Goal: Transaction & Acquisition: Obtain resource

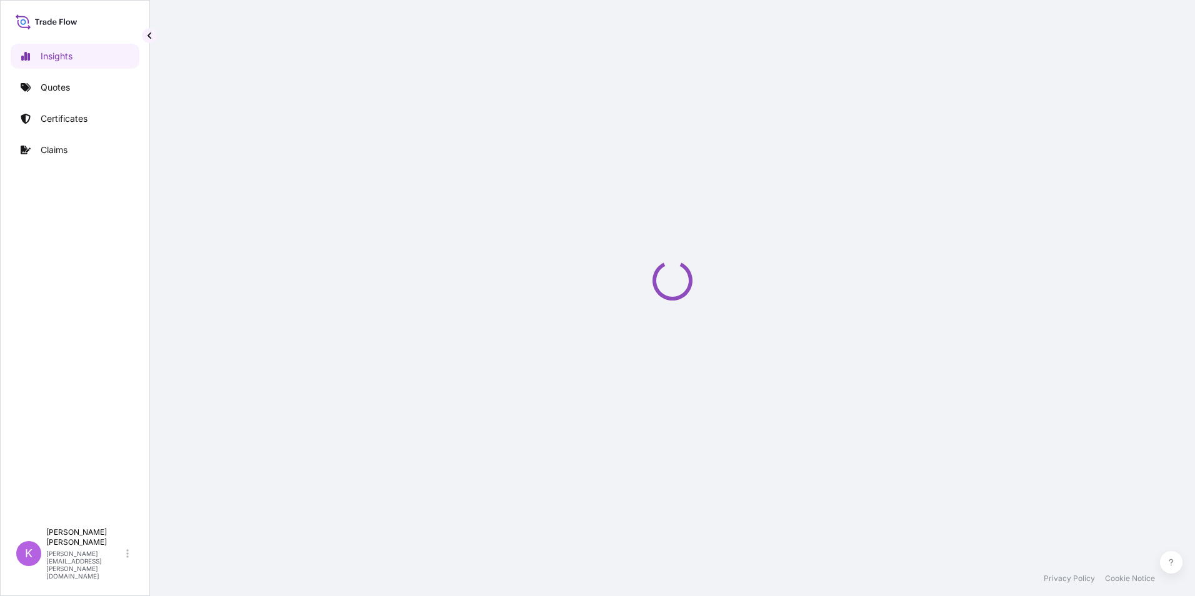
select select "2025"
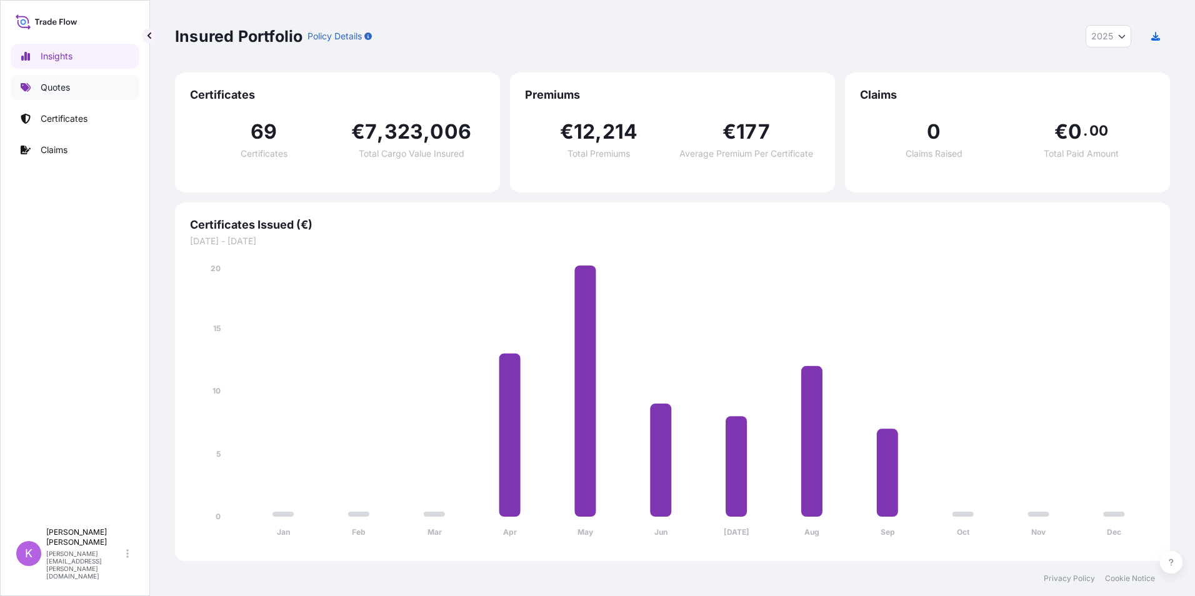
click at [68, 86] on p "Quotes" at bounding box center [55, 87] width 29 height 13
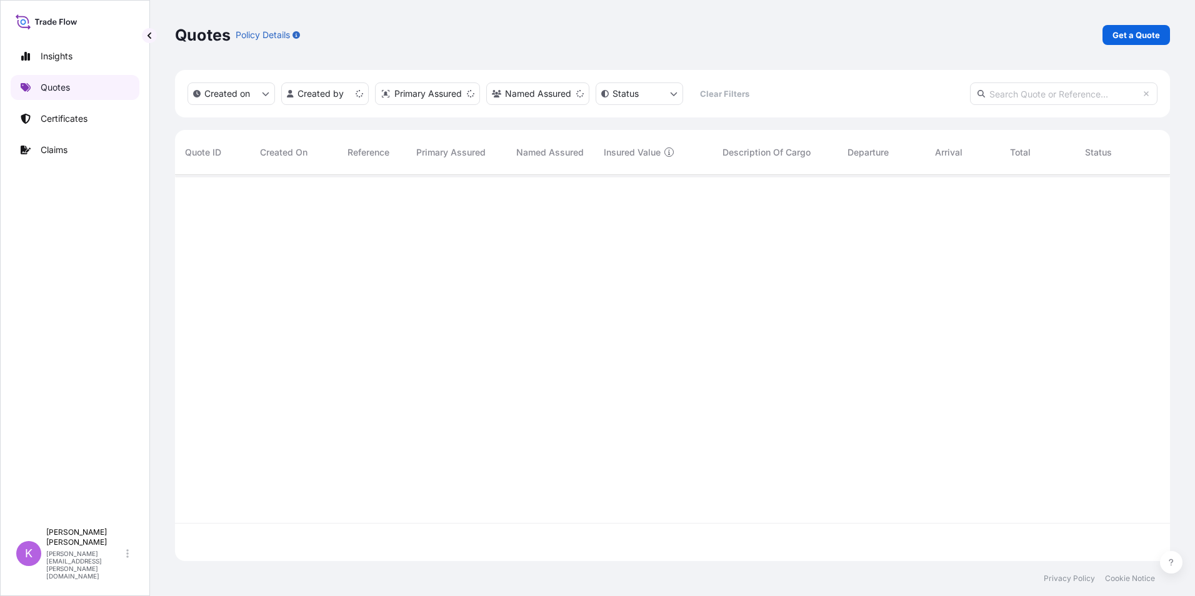
scroll to position [384, 986]
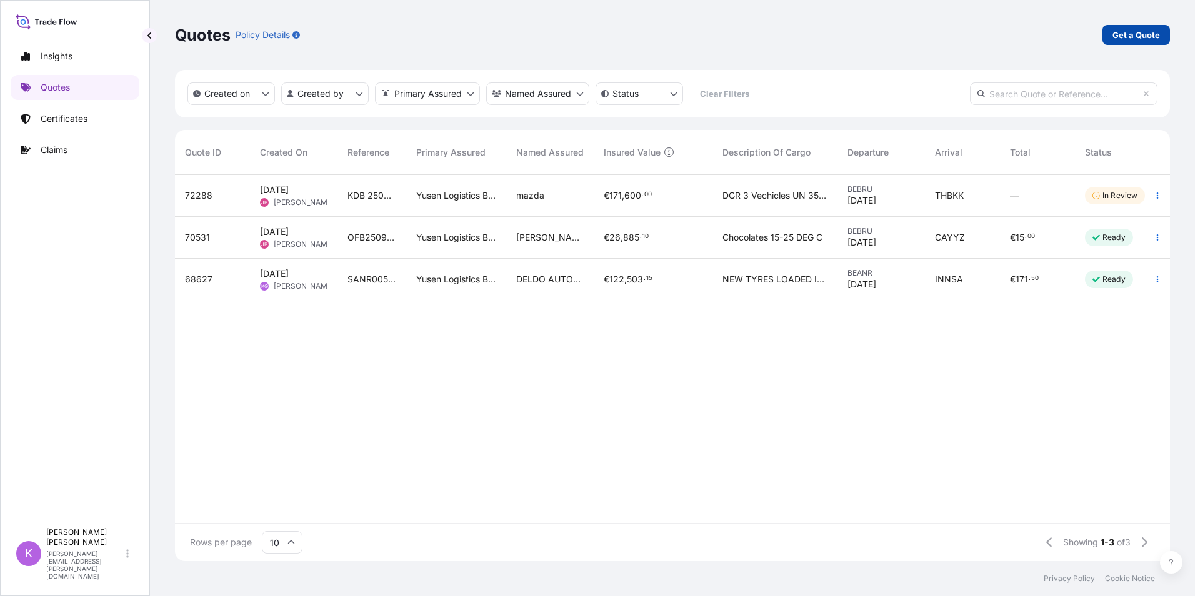
click at [1119, 36] on p "Get a Quote" at bounding box center [1137, 35] width 48 height 13
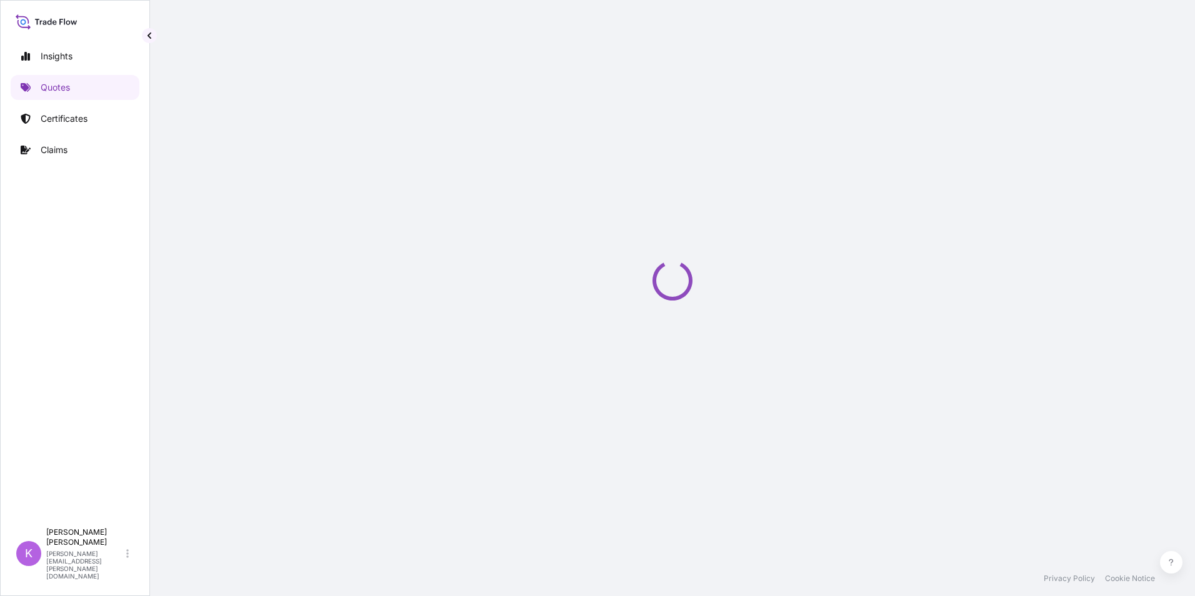
select select "Sea"
select select "21"
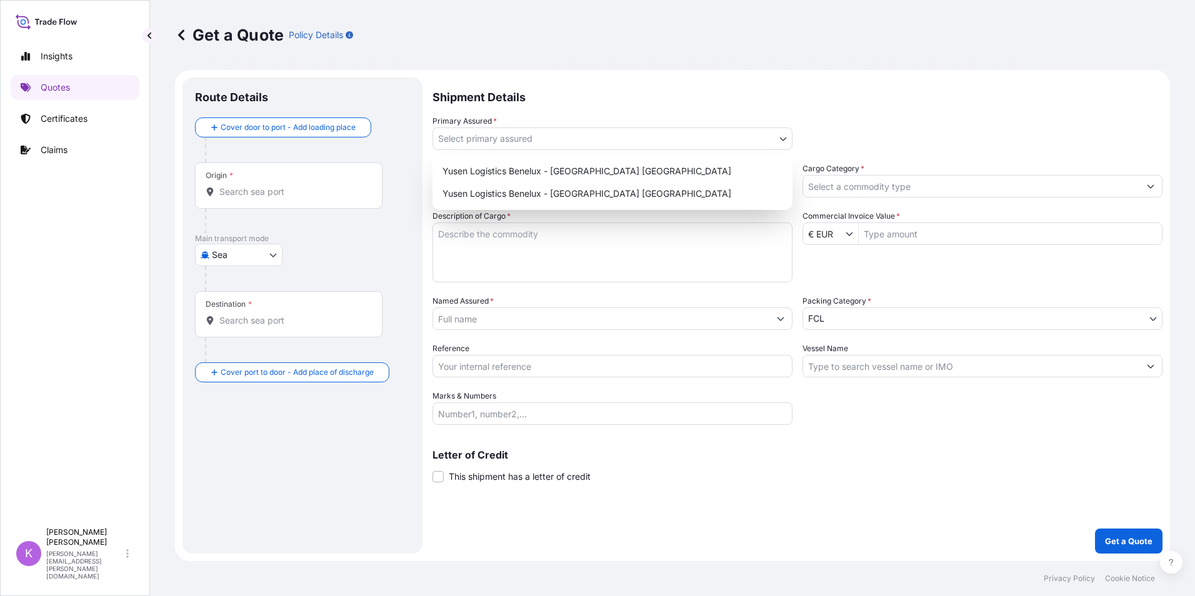
click at [499, 134] on body "Insights Quotes Certificates Claims K [PERSON_NAME] [PERSON_NAME][EMAIL_ADDRESS…" at bounding box center [597, 298] width 1195 height 596
click at [503, 170] on div "Yusen Logistics Benelux - [GEOGRAPHIC_DATA] [GEOGRAPHIC_DATA]" at bounding box center [613, 171] width 350 height 23
select select "31721"
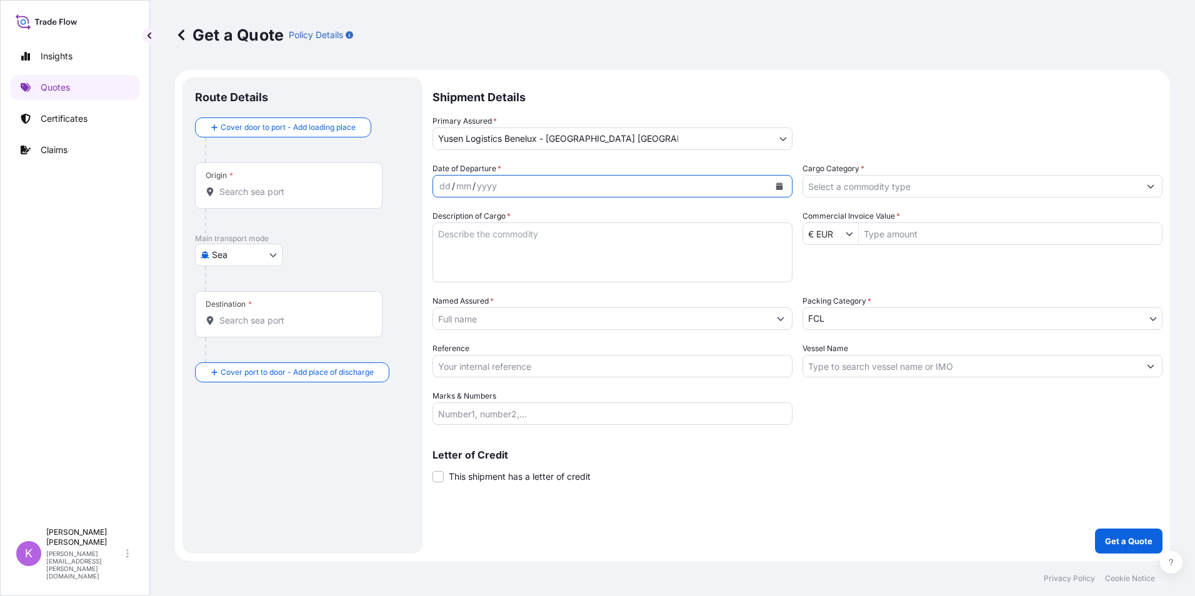
click at [780, 187] on icon "Calendar" at bounding box center [779, 187] width 7 height 8
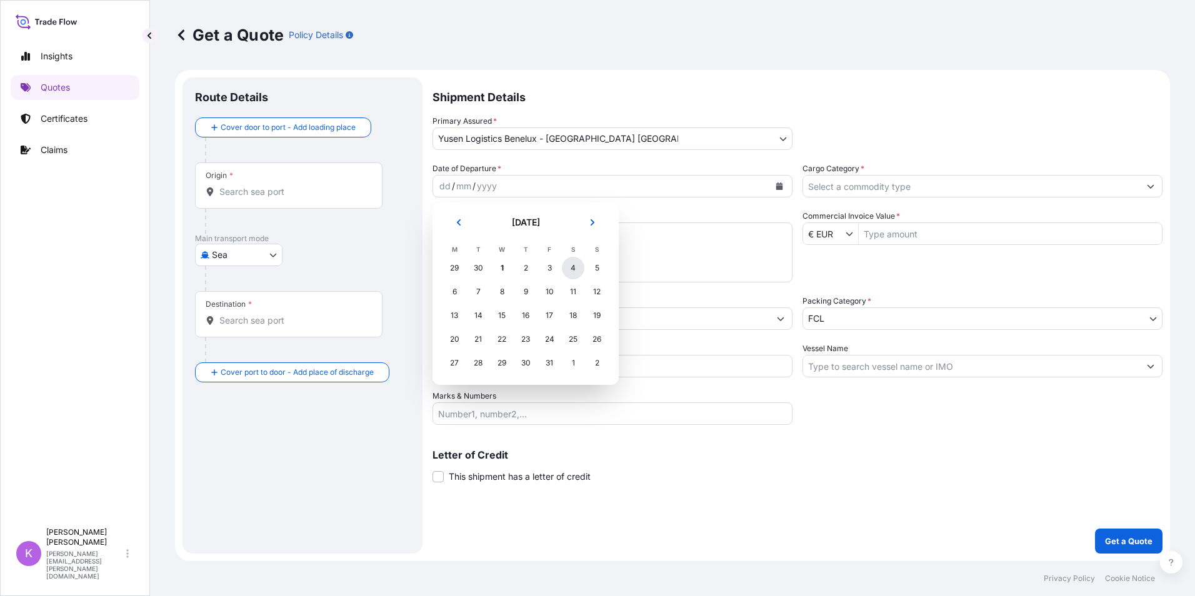
click at [571, 269] on div "4" at bounding box center [573, 268] width 23 height 23
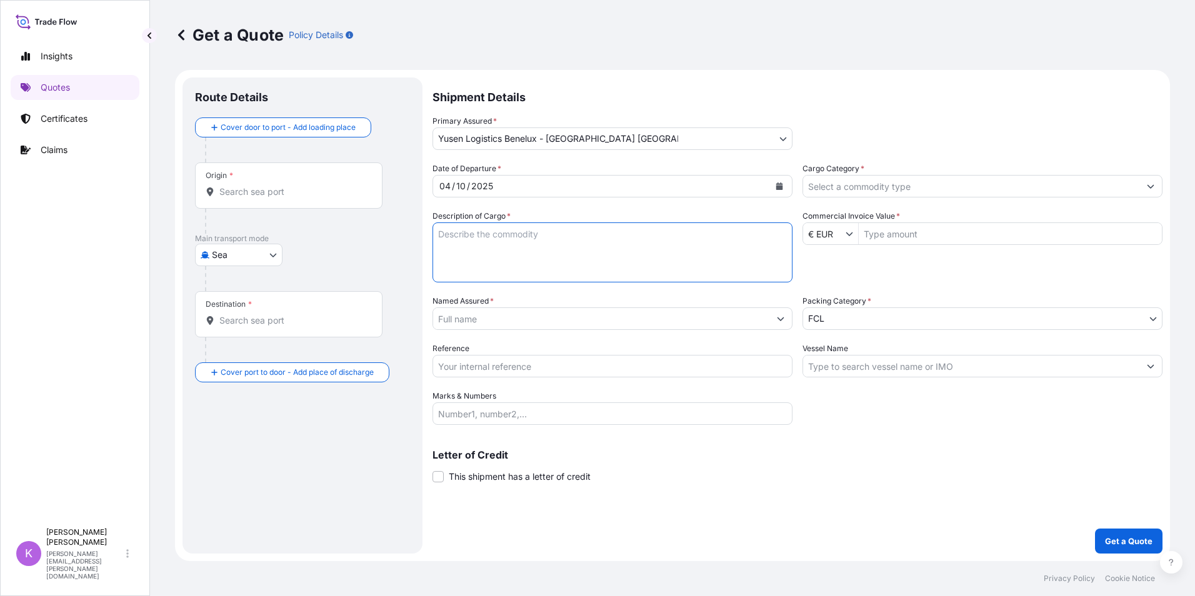
click at [575, 263] on textarea "Description of Cargo *" at bounding box center [613, 253] width 360 height 60
click at [496, 231] on textarea "har" at bounding box center [613, 253] width 360 height 60
paste textarea "Decorative materials – not dangerous"
type textarea "Decorative materials – not dangerous"
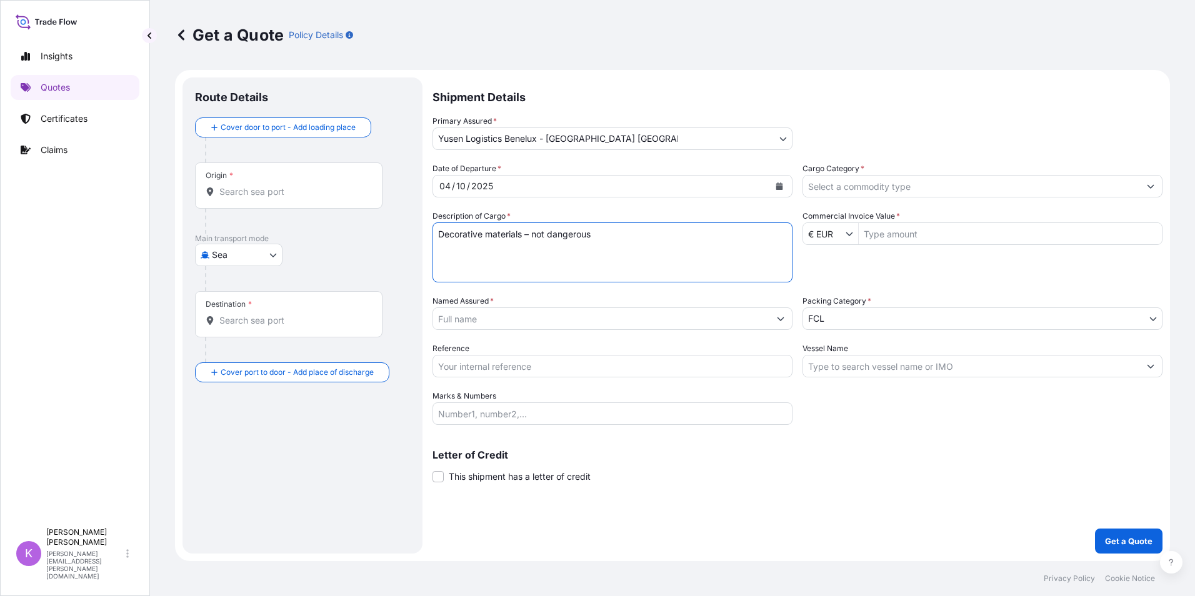
click at [503, 324] on input "Named Assured *" at bounding box center [601, 319] width 336 height 23
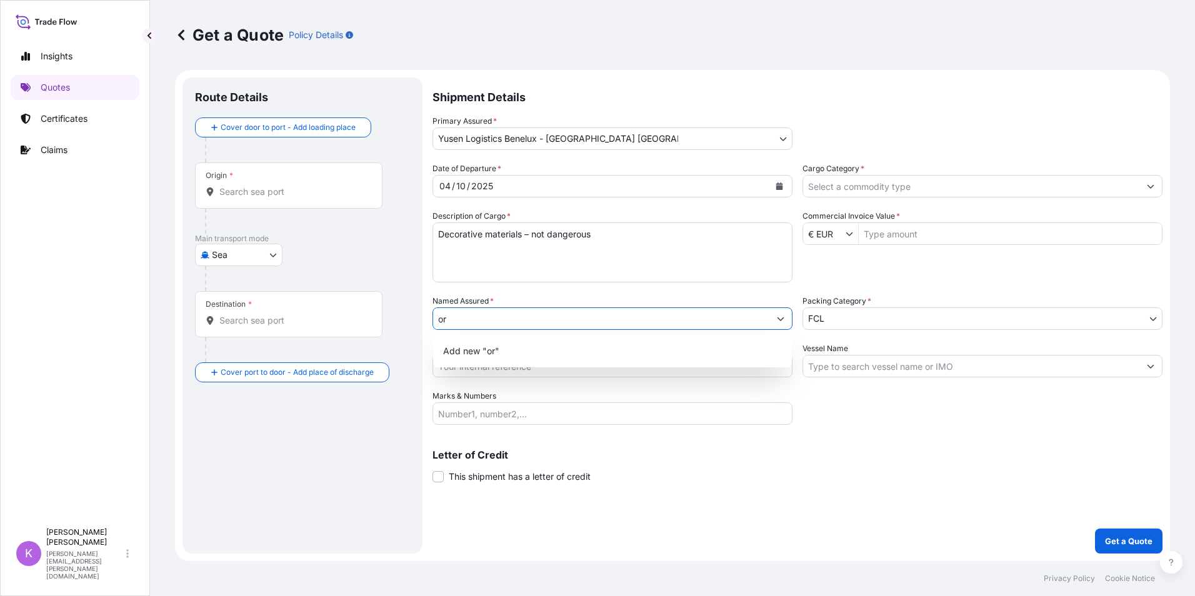
type input "o"
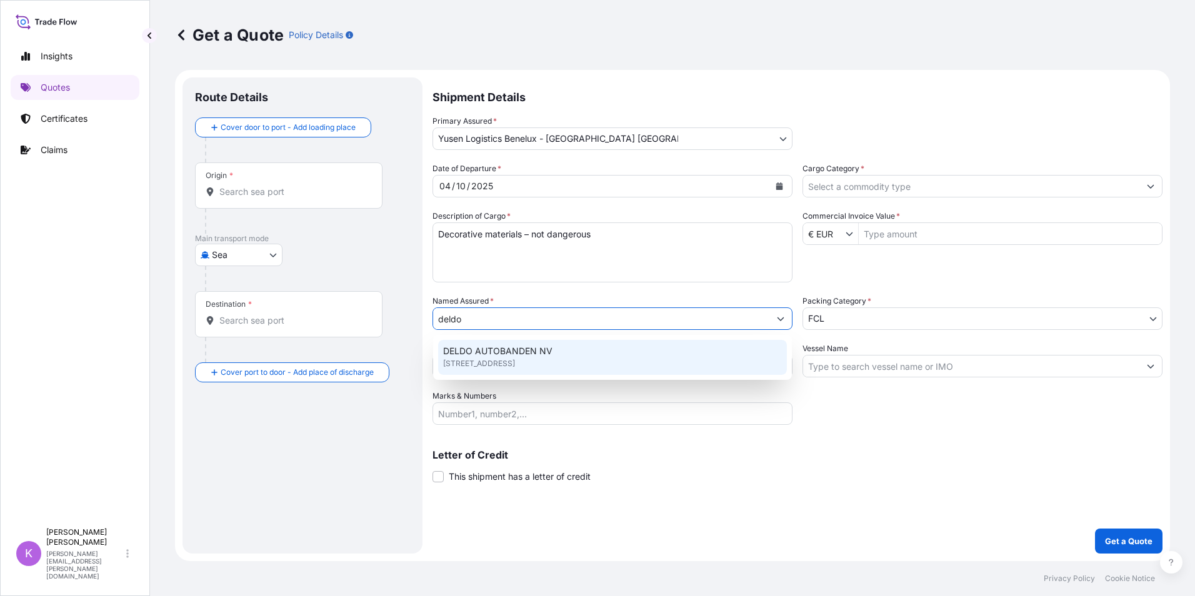
click at [501, 359] on span "[STREET_ADDRESS]" at bounding box center [479, 364] width 72 height 13
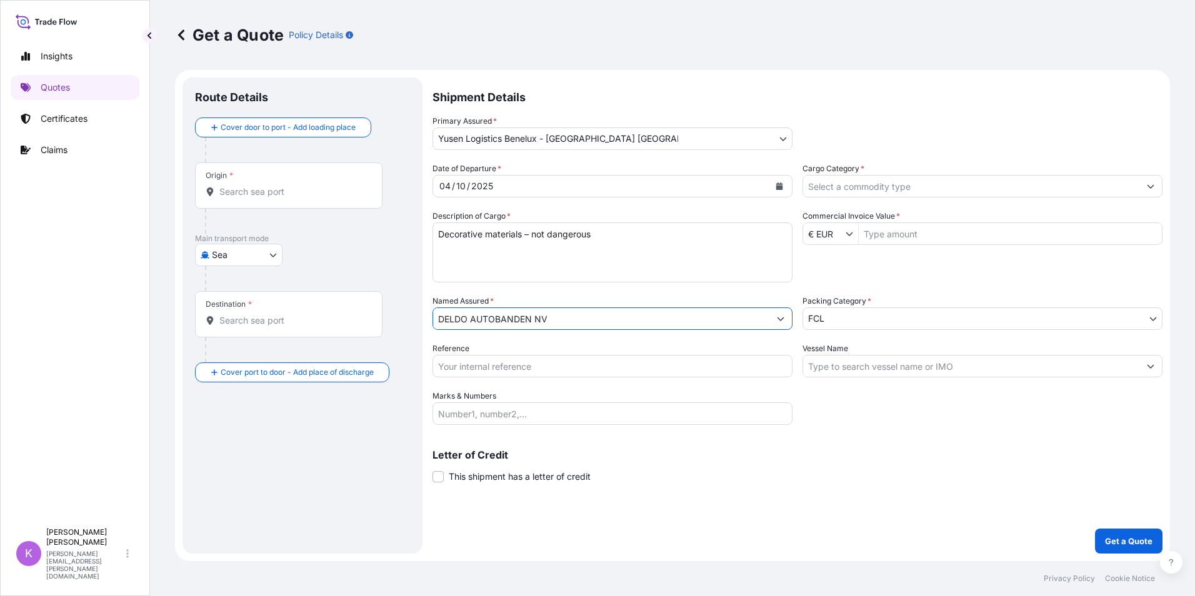
type input "DELDO AUTOBANDEN NV"
click at [248, 183] on div "Origin *" at bounding box center [289, 186] width 188 height 46
click at [248, 186] on input "Origin *" at bounding box center [293, 192] width 148 height 13
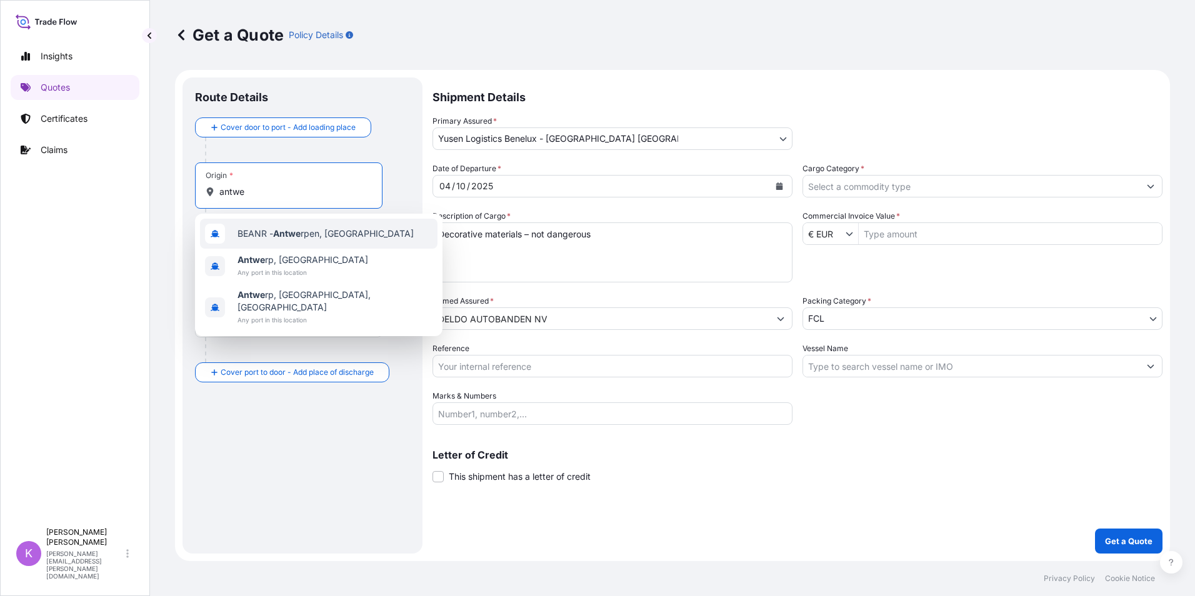
click at [271, 235] on span "BEANR - Antwe rpen, [GEOGRAPHIC_DATA]" at bounding box center [326, 234] width 176 height 13
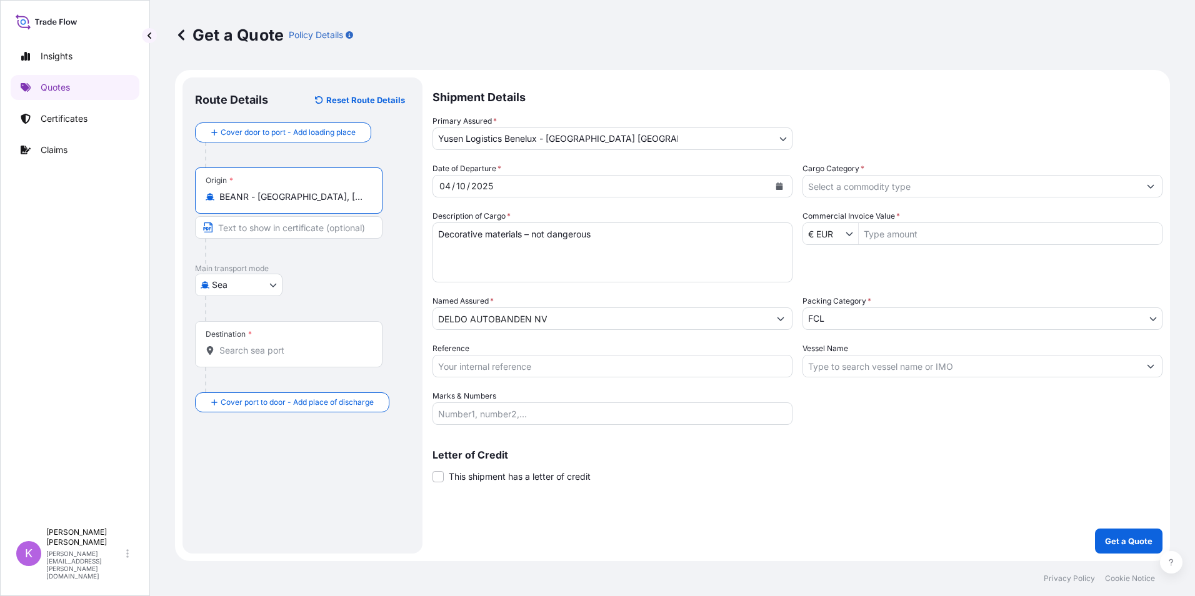
type input "BEANR - [GEOGRAPHIC_DATA], [GEOGRAPHIC_DATA]"
click at [273, 341] on div "Destination *" at bounding box center [291, 344] width 192 height 46
click at [273, 344] on input "Destination *" at bounding box center [295, 350] width 152 height 13
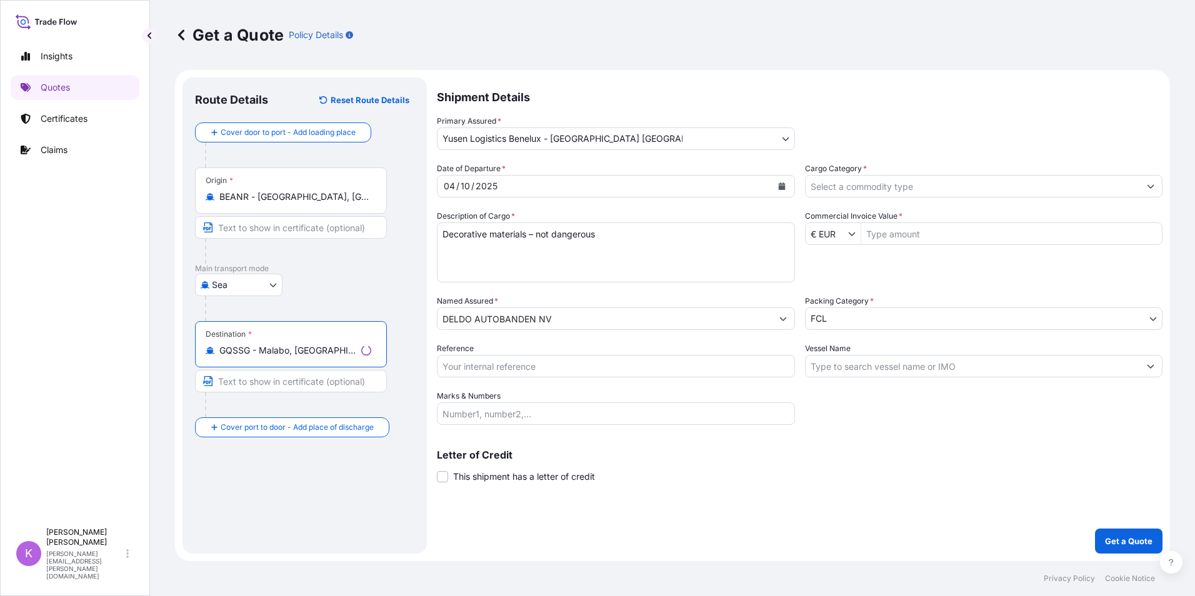
type input "GQSSG - Malabo, [GEOGRAPHIC_DATA]"
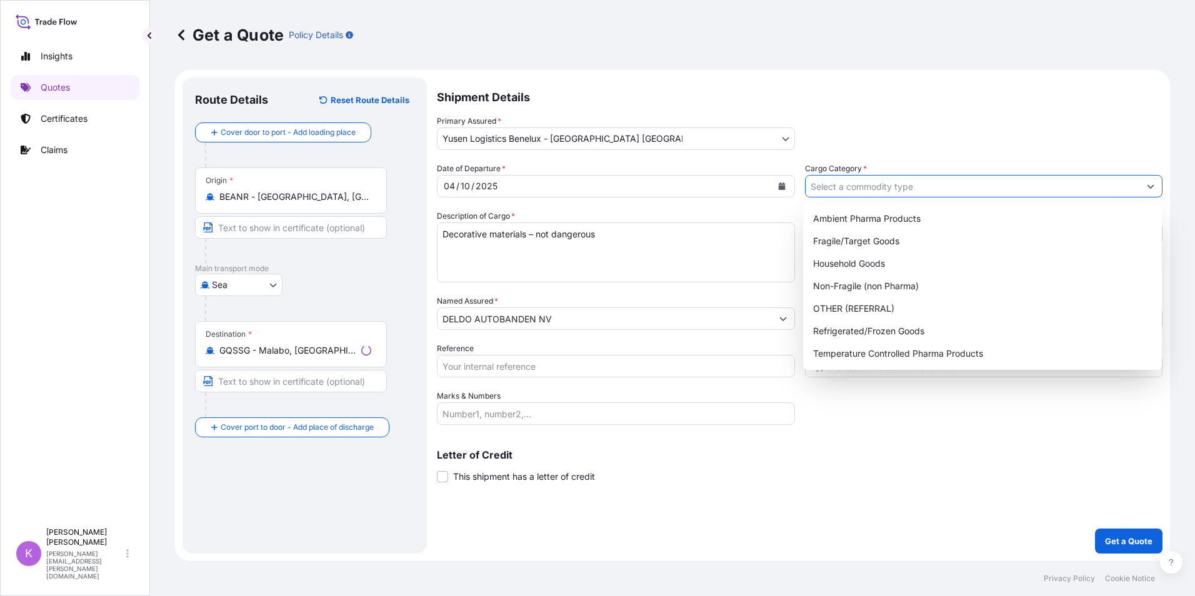
click at [842, 193] on input "Cargo Category *" at bounding box center [973, 186] width 334 height 23
click at [851, 283] on div "Non-Fragile (non Pharma)" at bounding box center [982, 286] width 349 height 23
type input "Non-Fragile (non Pharma)"
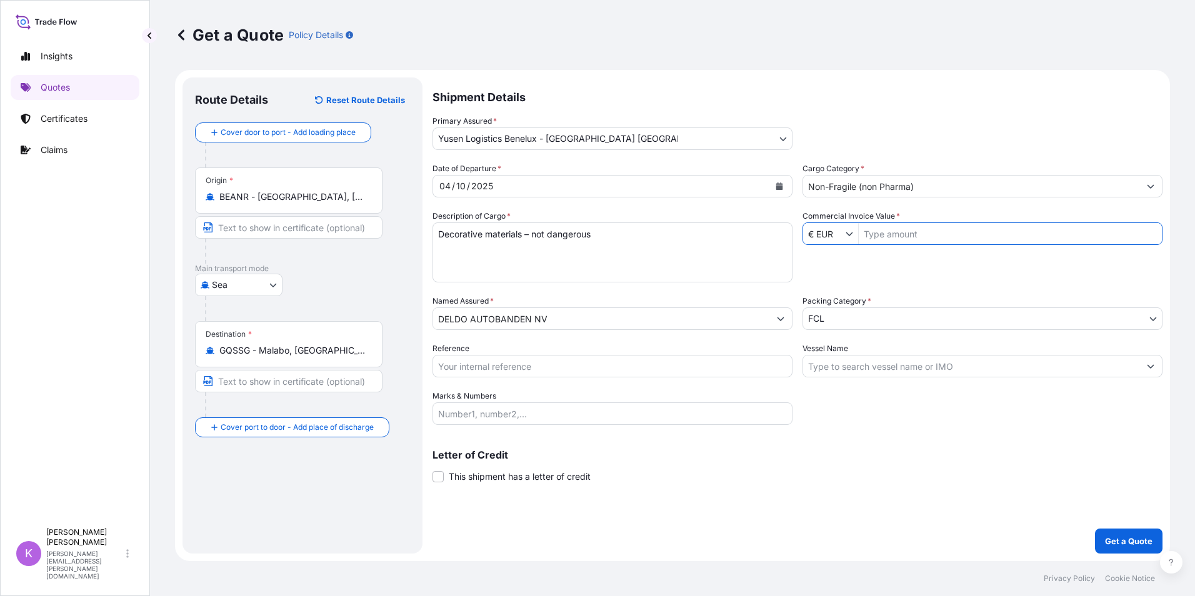
click at [895, 237] on input "Commercial Invoice Value *" at bounding box center [1010, 234] width 303 height 23
type input "1.254.784"
click at [885, 369] on input "Vessel Name" at bounding box center [971, 366] width 336 height 23
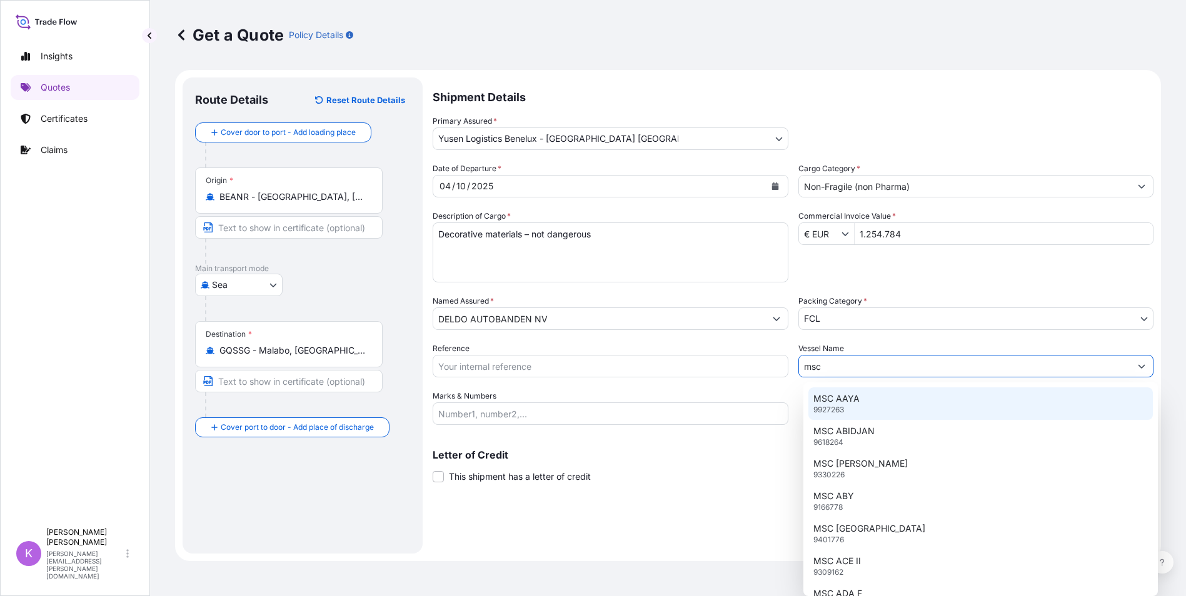
click at [848, 402] on p "MSC AAYA" at bounding box center [836, 399] width 46 height 13
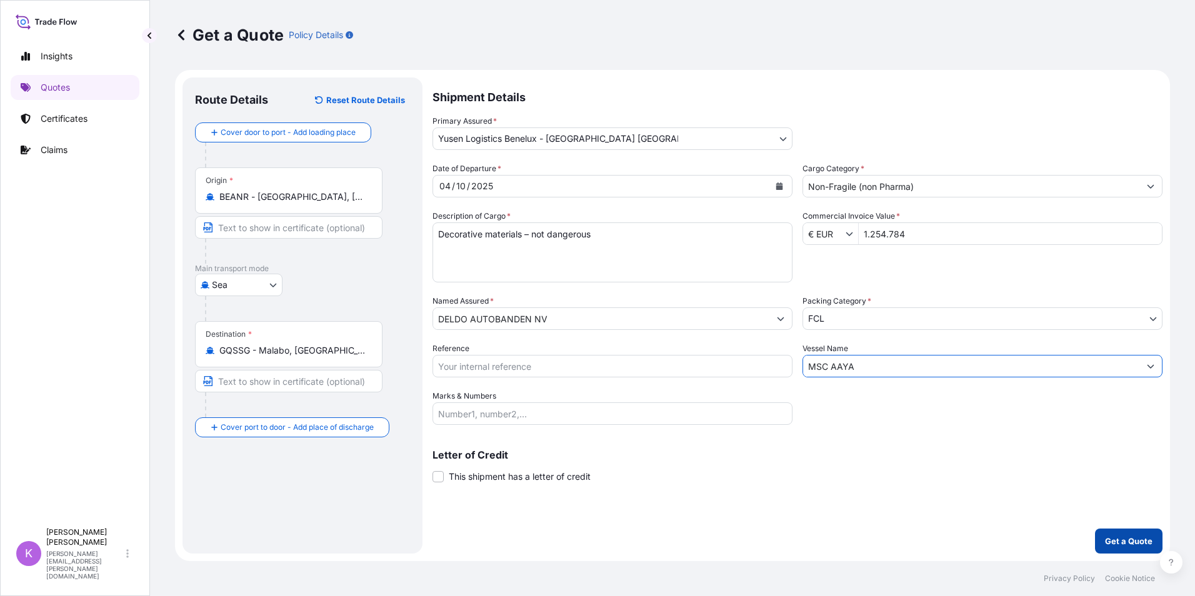
type input "MSC AAYA"
click at [1118, 537] on p "Get a Quote" at bounding box center [1129, 541] width 48 height 13
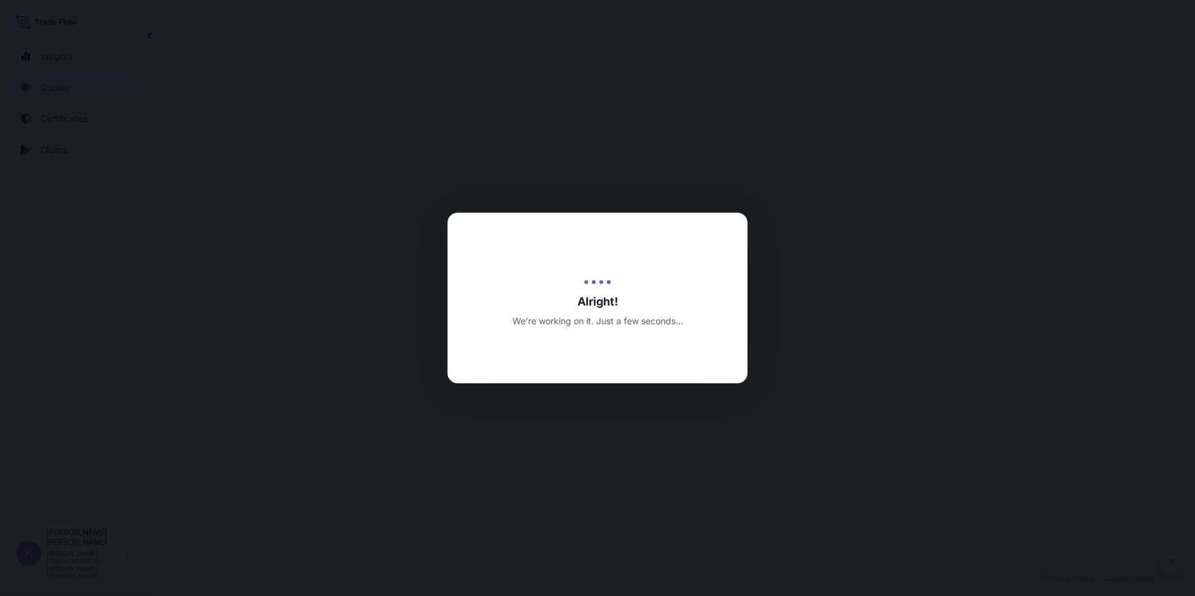
select select "Sea"
select select "31721"
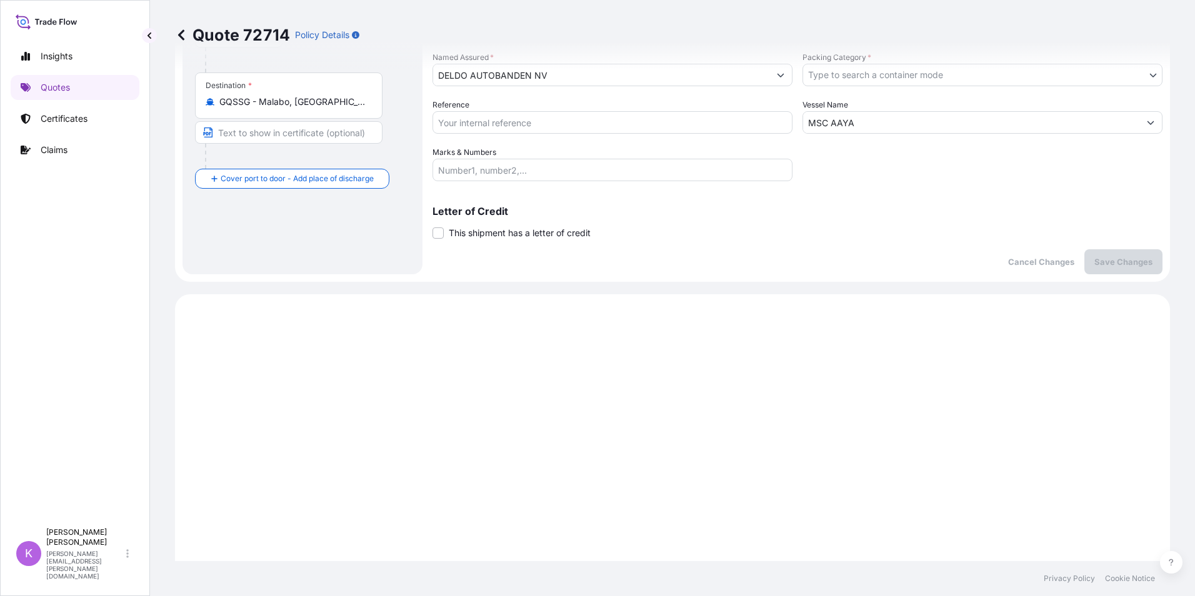
scroll to position [476, 0]
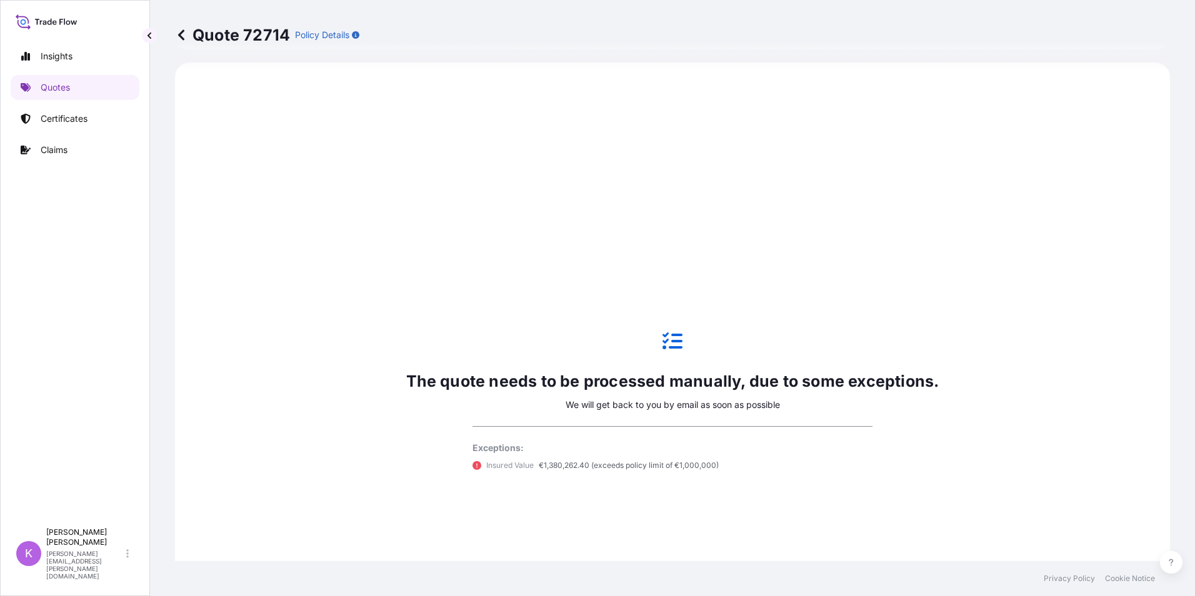
click at [179, 34] on icon at bounding box center [181, 34] width 6 height 11
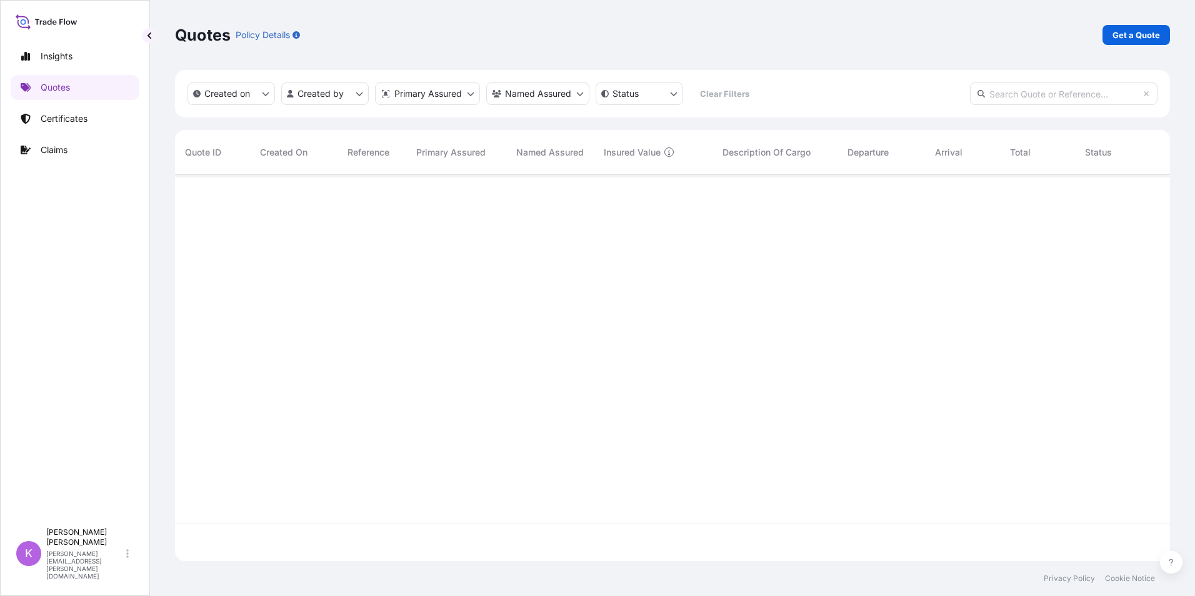
scroll to position [384, 986]
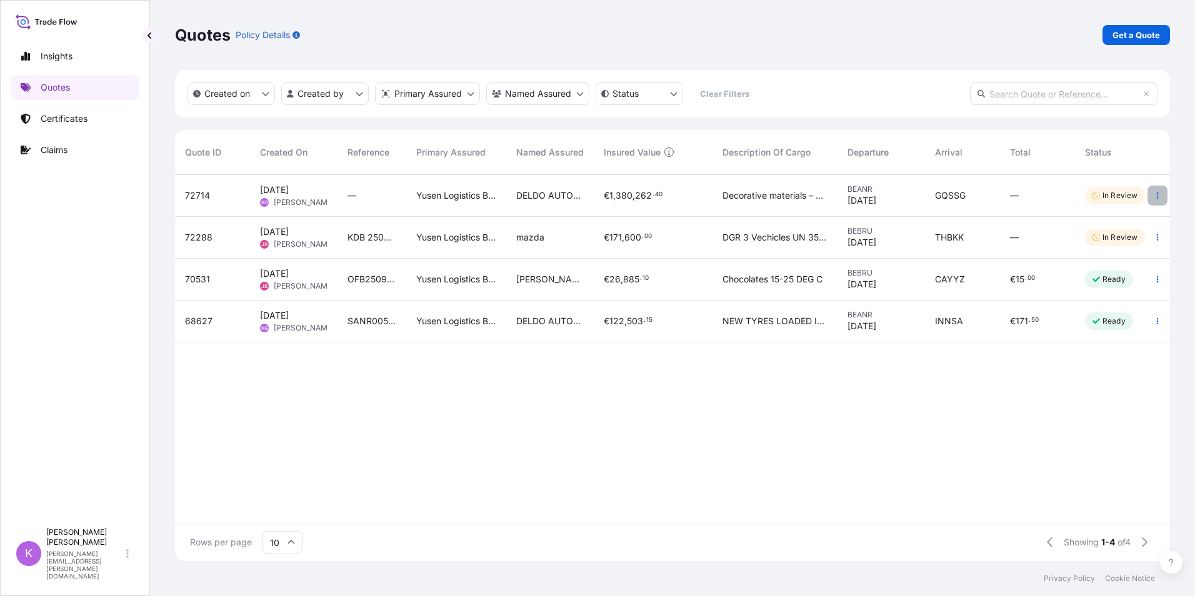
click at [1159, 192] on icon "button" at bounding box center [1158, 196] width 8 height 8
click at [1111, 203] on p "Edit quote" at bounding box center [1095, 198] width 42 height 13
select select "Sea"
select select "31721"
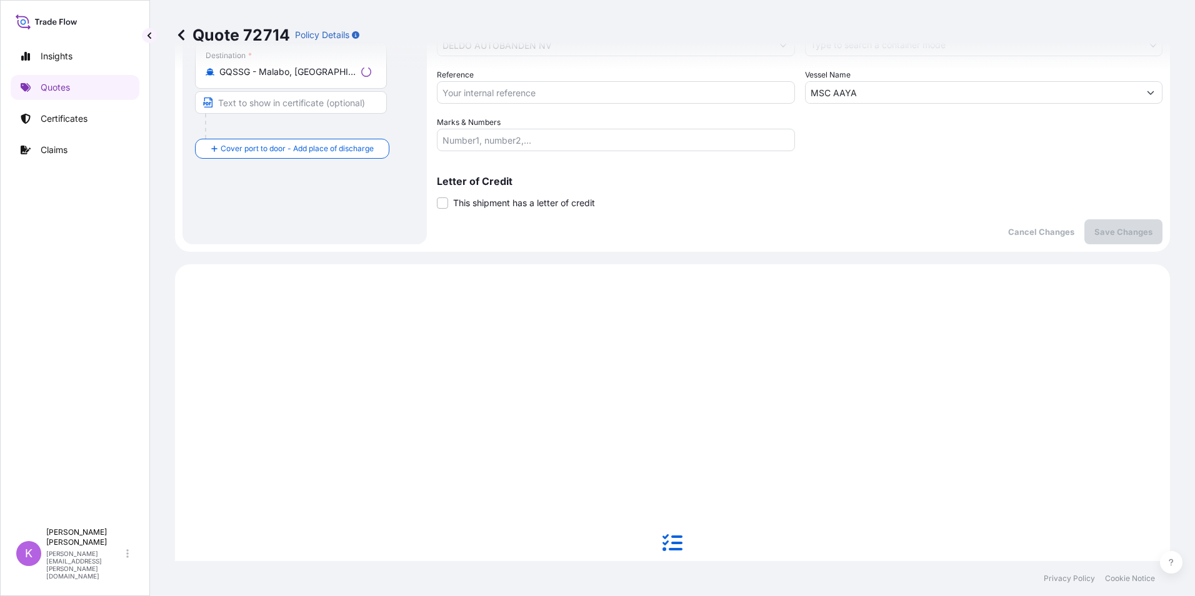
scroll to position [476, 0]
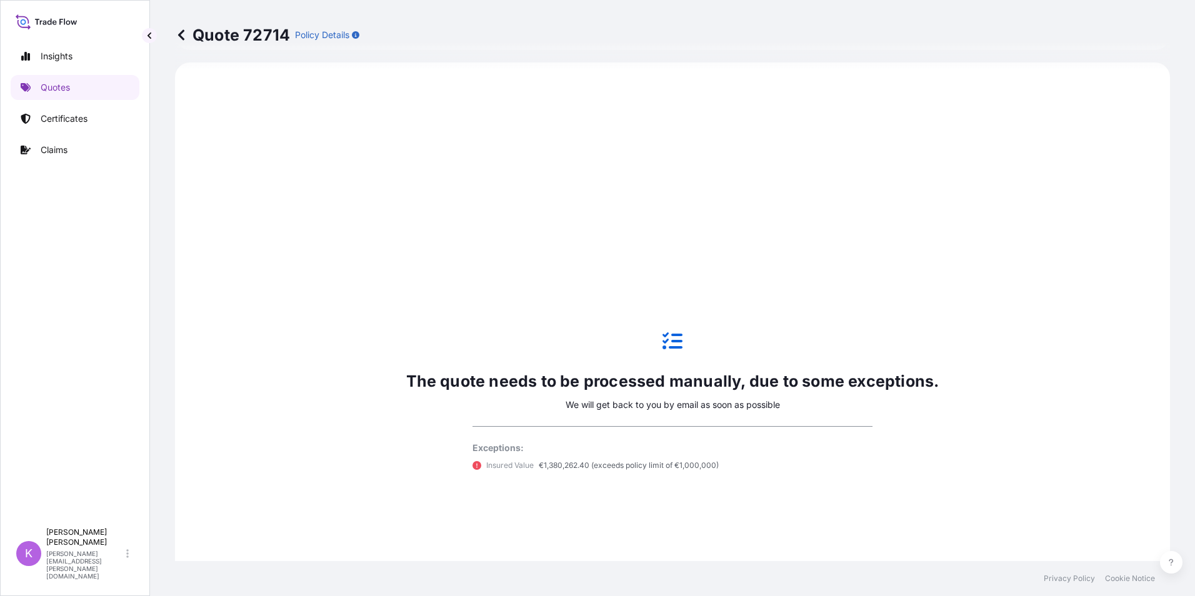
click at [183, 34] on icon at bounding box center [181, 35] width 13 height 13
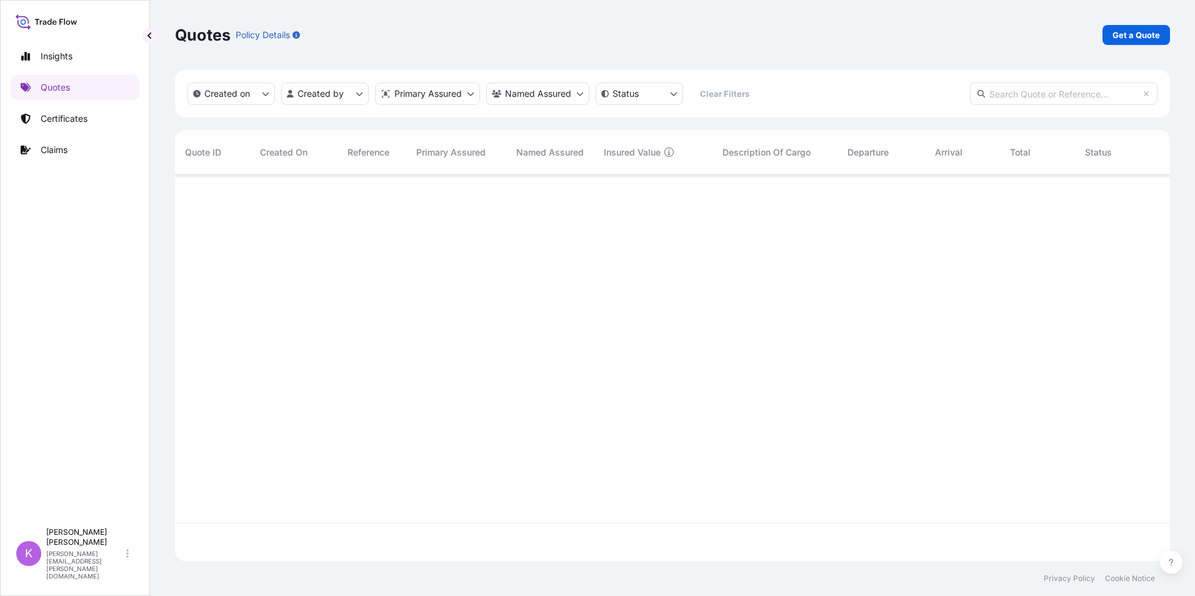
scroll to position [384, 986]
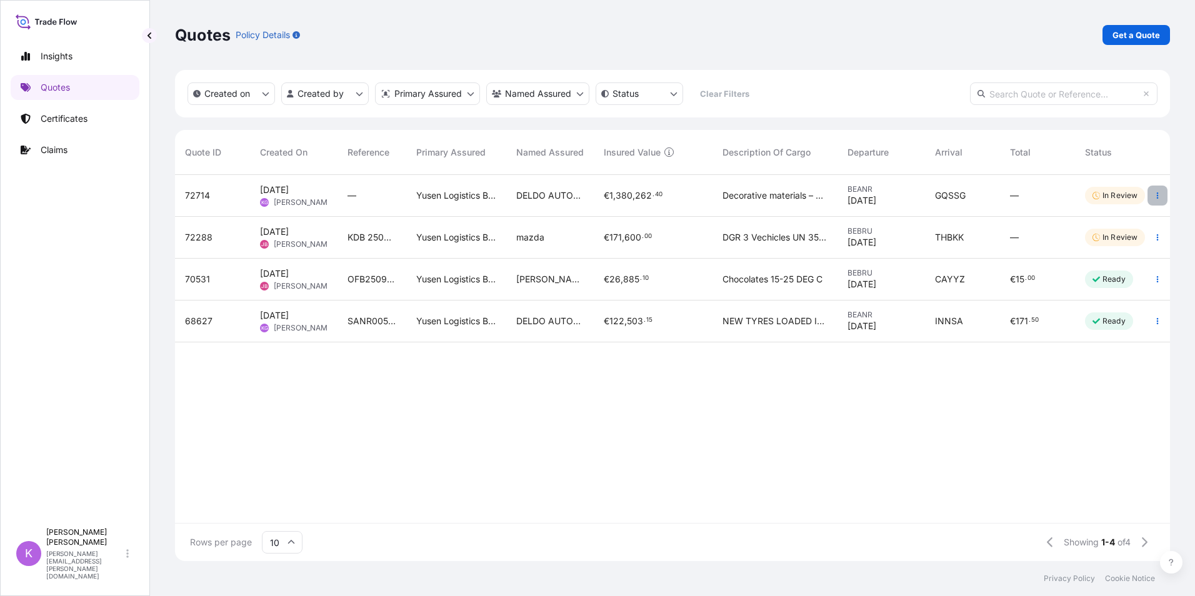
click at [1154, 192] on icon "button" at bounding box center [1158, 196] width 8 height 8
click at [1119, 216] on p "Duplicate quote" at bounding box center [1106, 220] width 65 height 13
select select "Sea"
select select "31721"
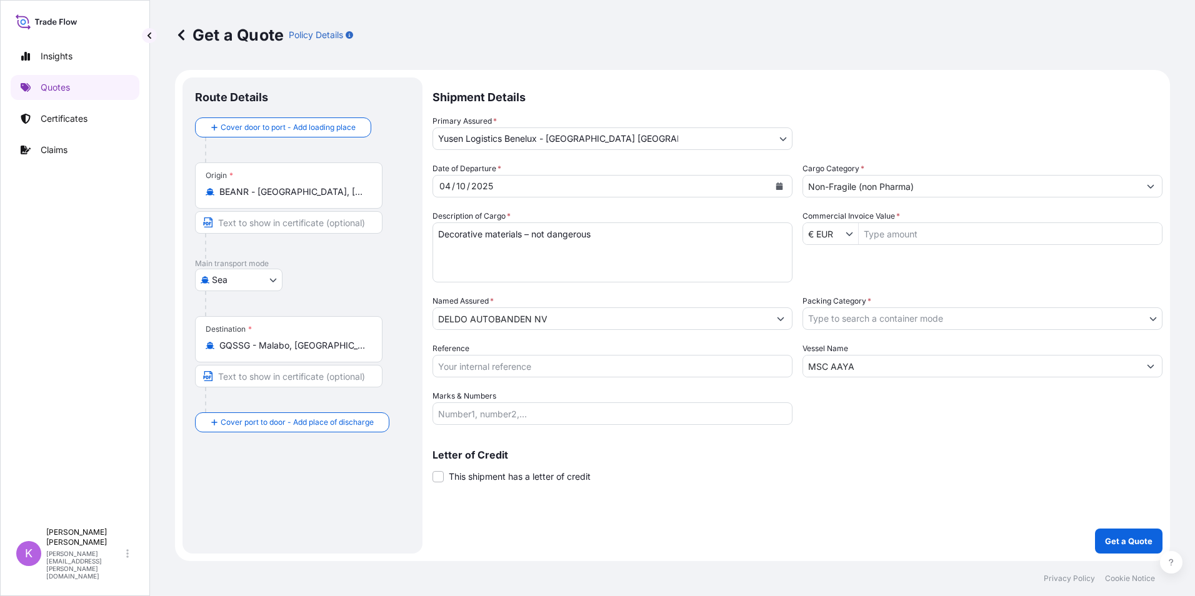
click at [894, 235] on input "Commercial Invoice Value *" at bounding box center [1010, 234] width 303 height 23
type input "1.254.784"
click at [903, 316] on body "1.254.784 Insights Quotes Certificates Claims K [PERSON_NAME] [PERSON_NAME][EMA…" at bounding box center [597, 298] width 1195 height 596
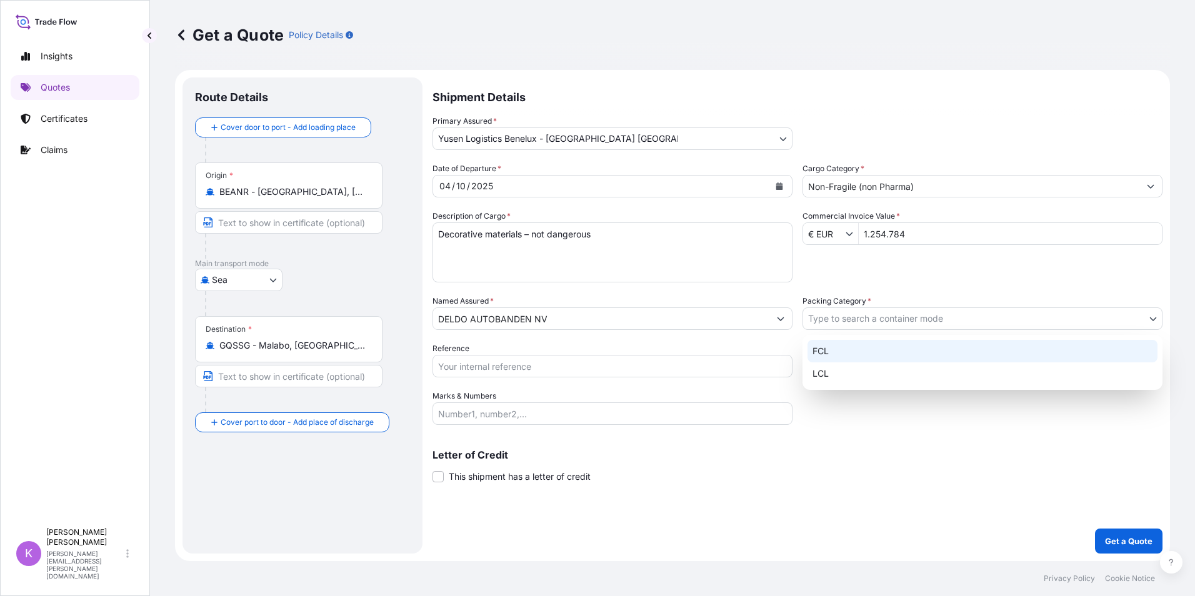
click at [861, 346] on div "FCL" at bounding box center [983, 351] width 350 height 23
select select "21"
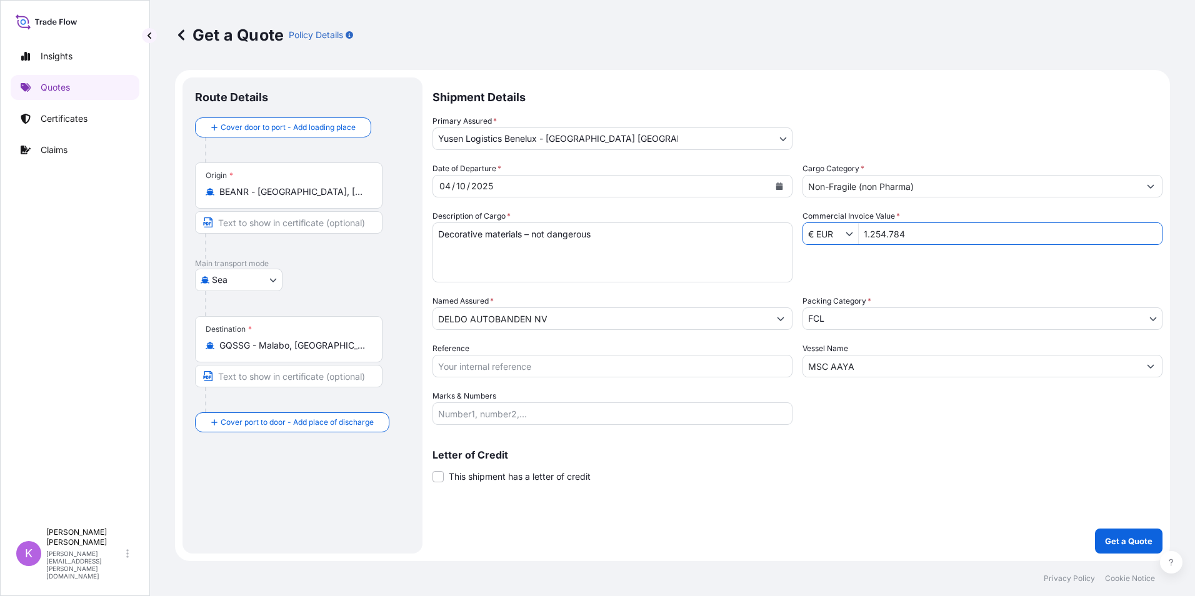
drag, startPoint x: 914, startPoint y: 236, endPoint x: 863, endPoint y: 239, distance: 51.4
click at [863, 239] on input "1.254.784" at bounding box center [1010, 234] width 303 height 23
type input "12.547,84"
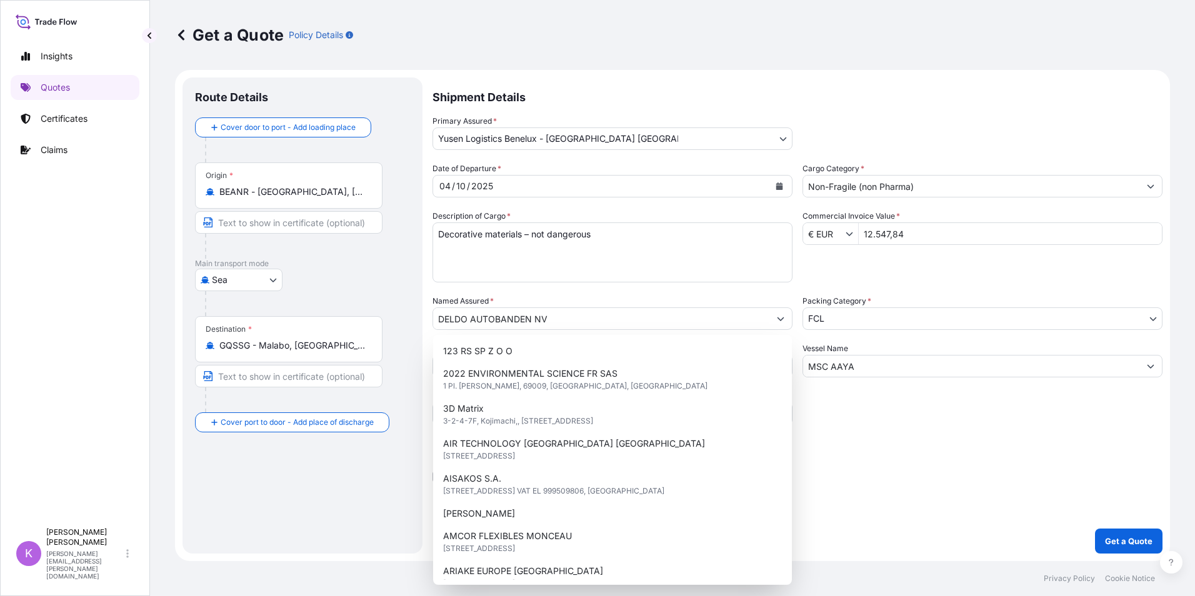
click at [883, 283] on div "Date of Departure * [DATE] Cargo Category * Non-Fragile (non Pharma) Descriptio…" at bounding box center [798, 294] width 730 height 263
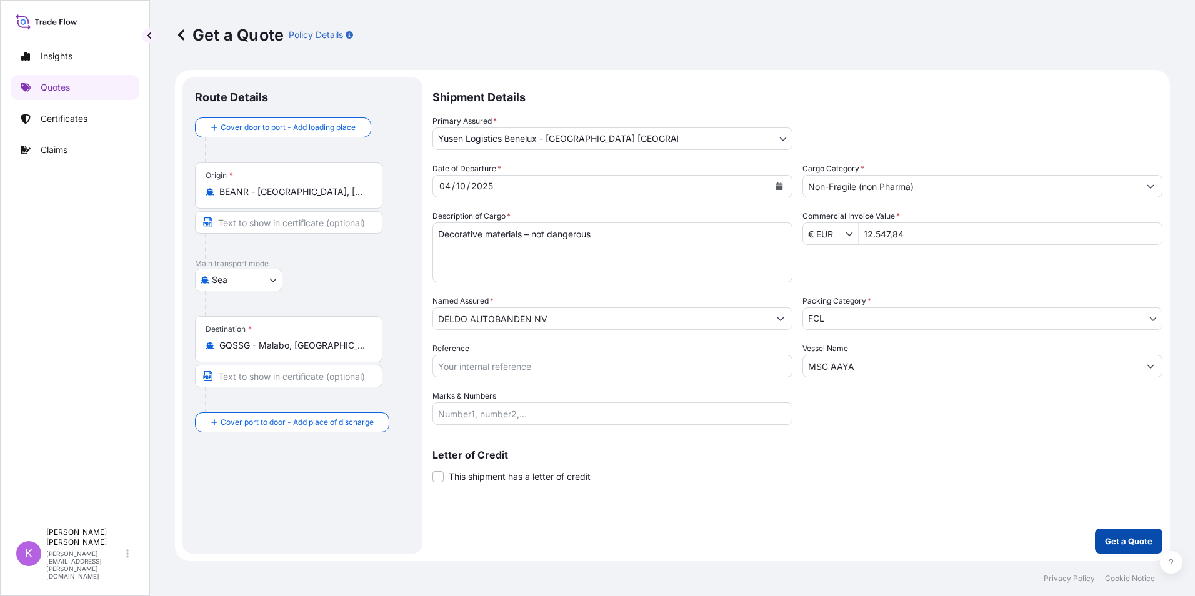
click at [1136, 544] on p "Get a Quote" at bounding box center [1129, 541] width 48 height 13
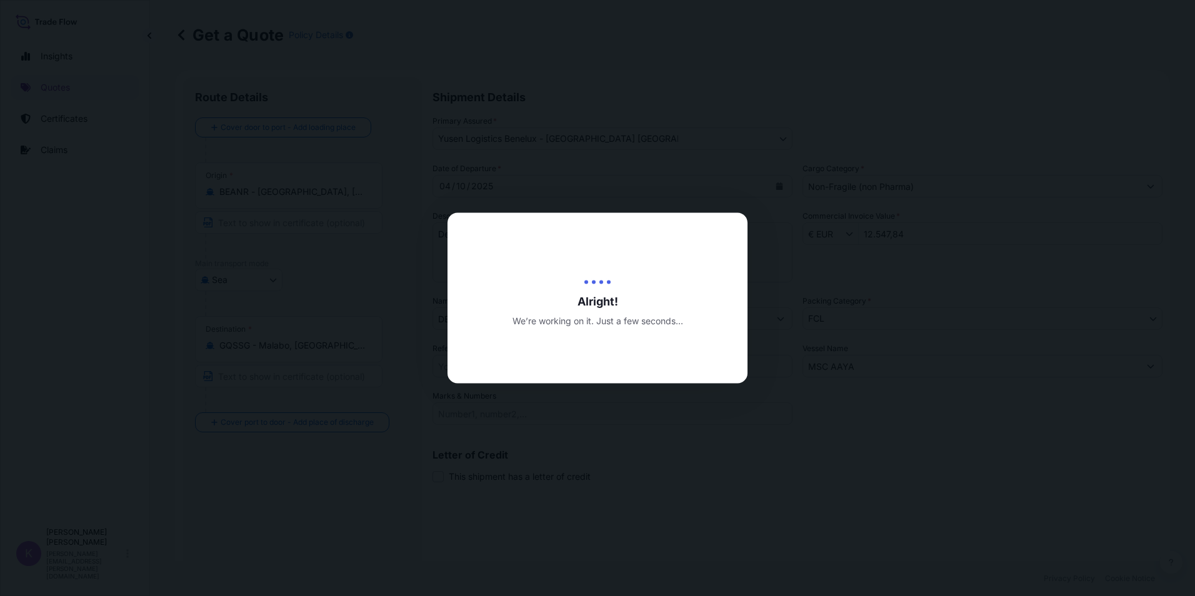
type input "[DATE]"
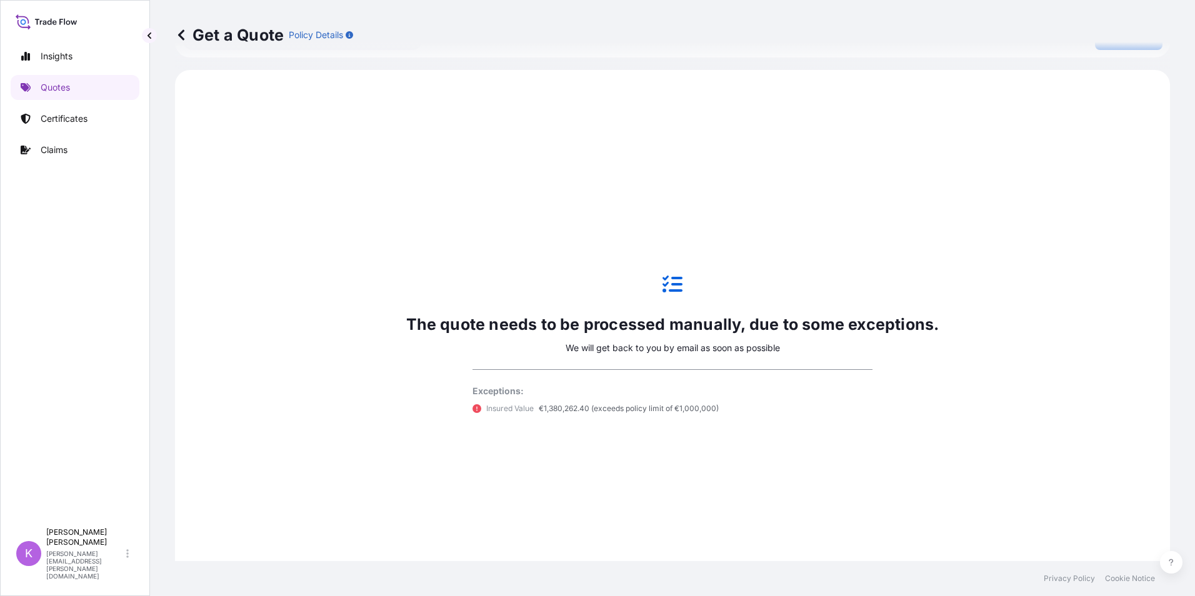
scroll to position [581, 0]
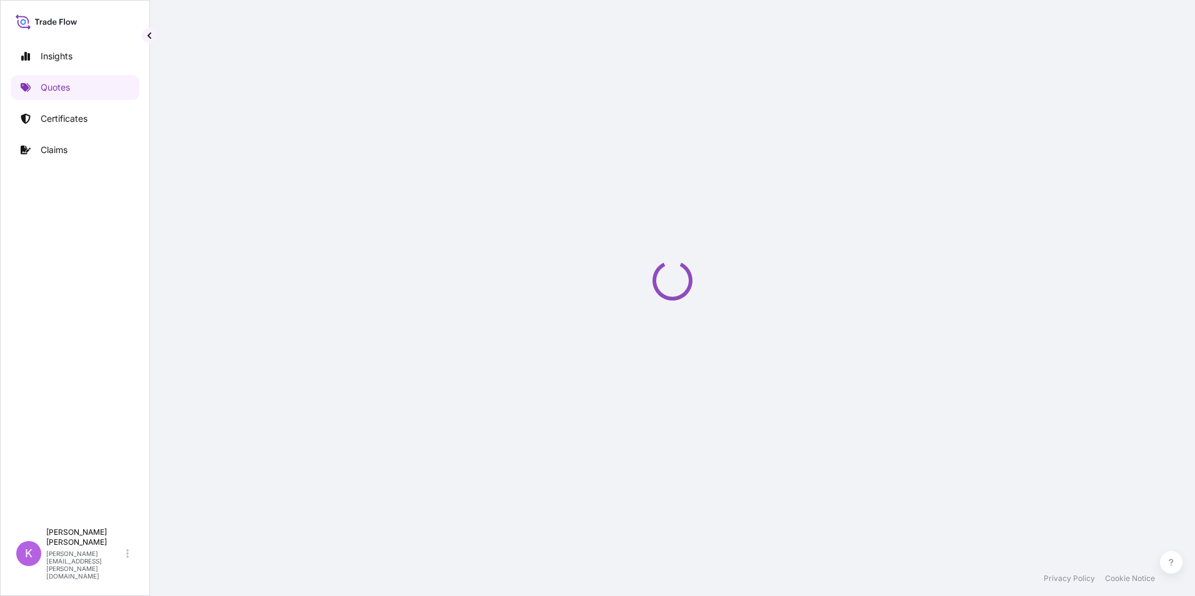
select select "Sea"
select select "31721"
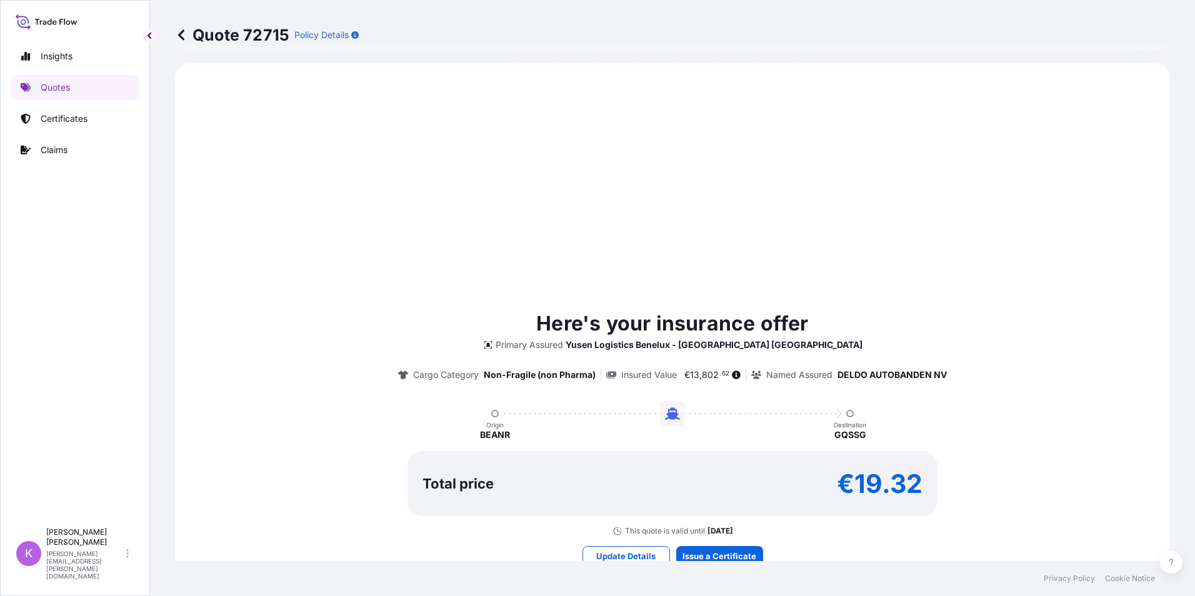
scroll to position [476, 0]
